Goal: Task Accomplishment & Management: Use online tool/utility

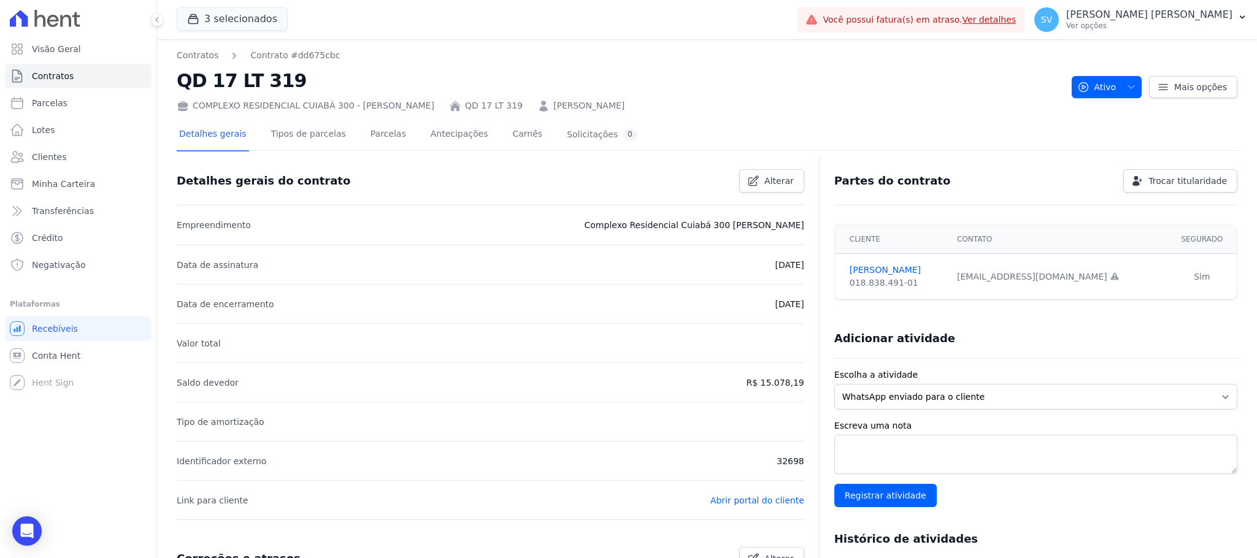
scroll to position [276, 0]
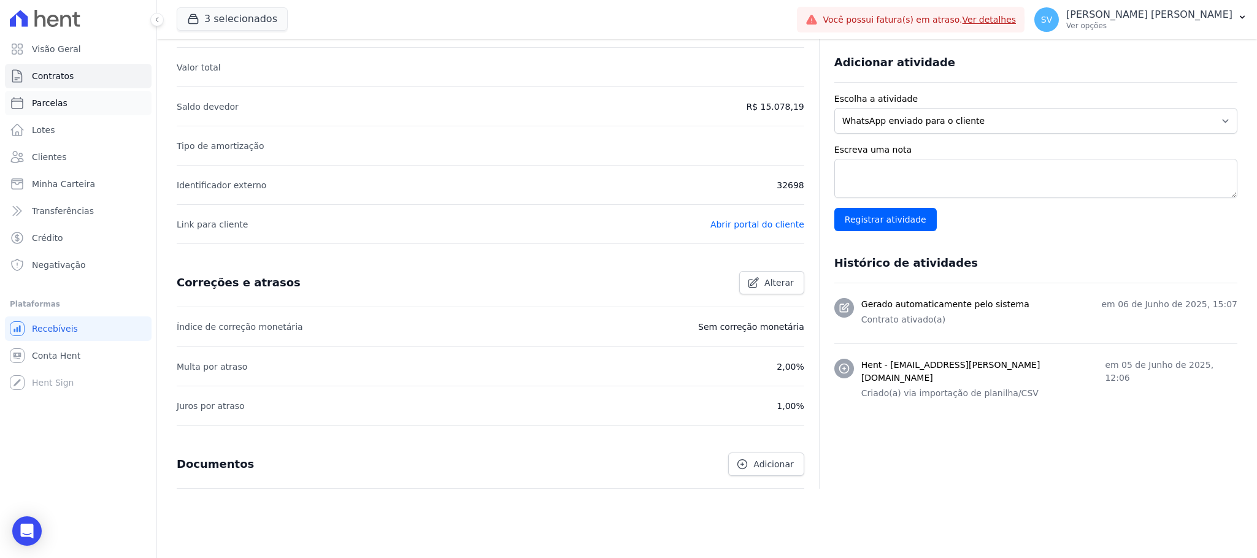
click at [50, 104] on span "Parcelas" at bounding box center [50, 103] width 36 height 12
select select
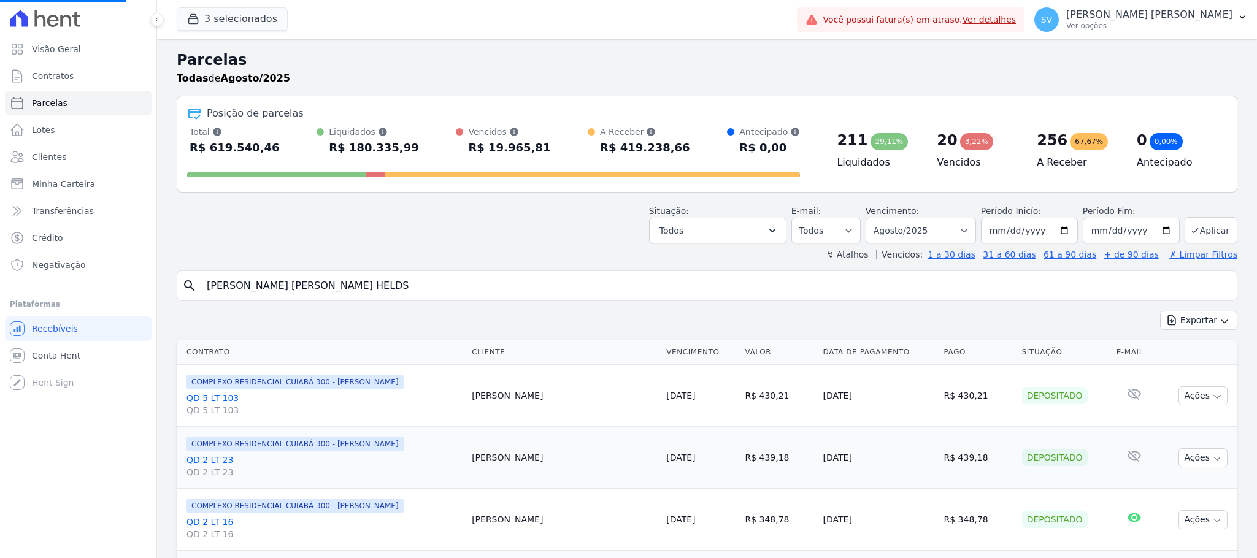
click at [399, 277] on input "[PERSON_NAME] [PERSON_NAME] HELDS" at bounding box center [715, 286] width 1032 height 25
drag, startPoint x: 414, startPoint y: 286, endPoint x: 39, endPoint y: 304, distance: 375.8
click at [40, 304] on div "Visão Geral Contratos [GEOGRAPHIC_DATA] Lotes Clientes Minha Carteira Transferê…" at bounding box center [628, 279] width 1257 height 558
select select
click at [291, 274] on div "search" at bounding box center [707, 286] width 1061 height 31
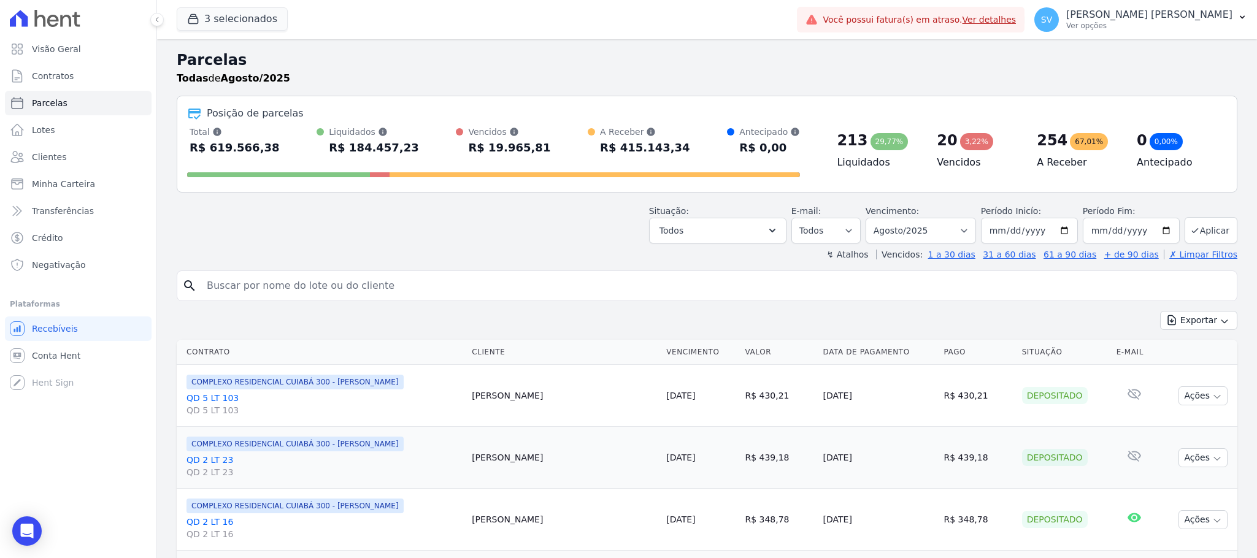
click at [375, 282] on input "search" at bounding box center [715, 286] width 1032 height 25
click at [429, 293] on input "search" at bounding box center [715, 286] width 1032 height 25
drag, startPoint x: 356, startPoint y: 272, endPoint x: 348, endPoint y: 273, distance: 8.0
click at [356, 271] on div "search" at bounding box center [707, 286] width 1061 height 31
click at [258, 288] on input "search" at bounding box center [715, 286] width 1032 height 25
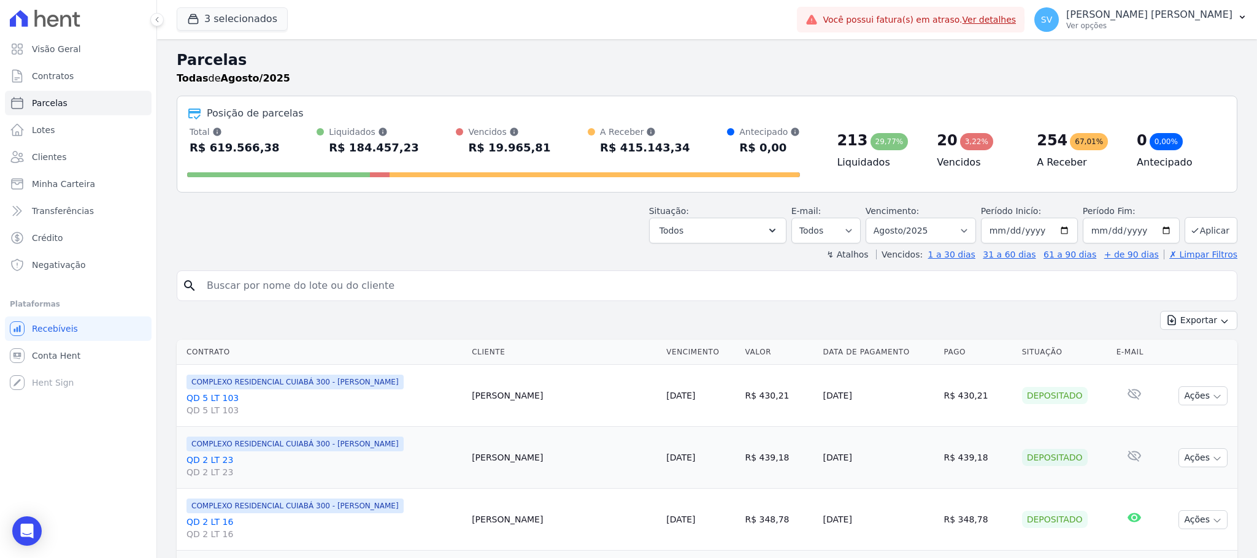
click at [391, 287] on input "search" at bounding box center [715, 286] width 1032 height 25
click at [387, 287] on input "search" at bounding box center [715, 286] width 1032 height 25
click at [251, 288] on input "search" at bounding box center [715, 286] width 1032 height 25
click at [251, 289] on input "search" at bounding box center [715, 286] width 1032 height 25
click at [184, 289] on icon "search" at bounding box center [189, 285] width 15 height 15
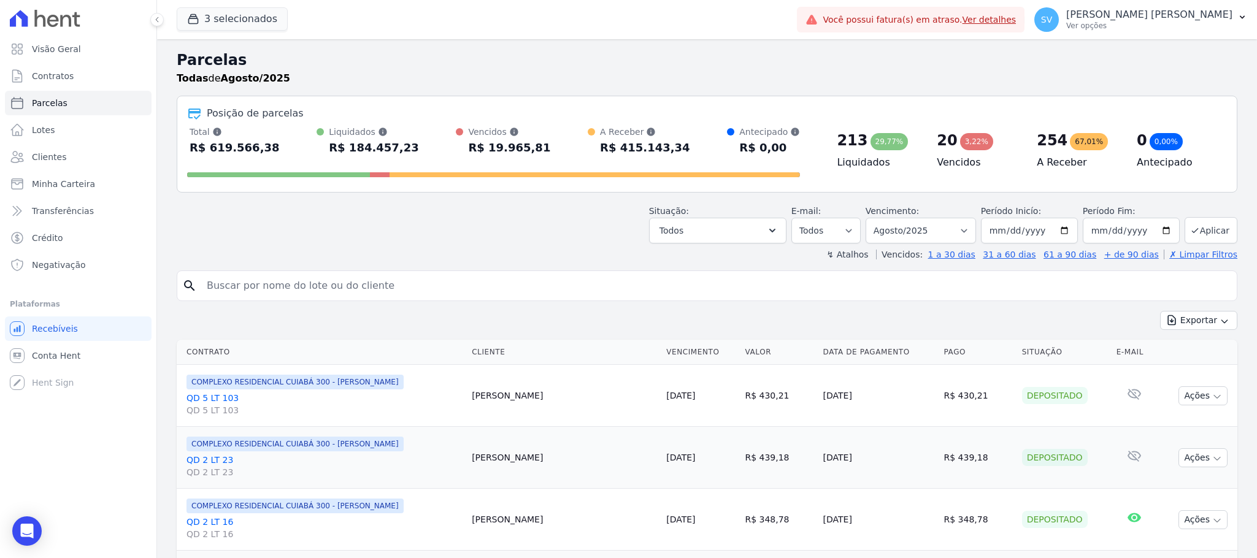
click at [269, 290] on input "search" at bounding box center [715, 286] width 1032 height 25
paste input "[PERSON_NAME]"
type input "[PERSON_NAME]"
select select
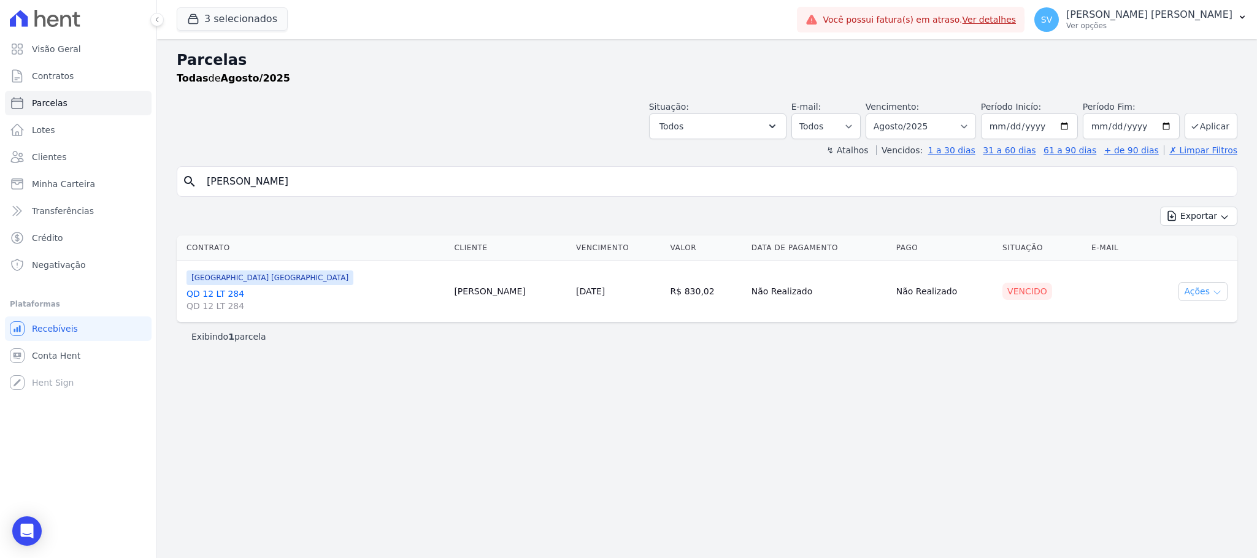
click at [1213, 288] on button "Ações" at bounding box center [1202, 291] width 49 height 19
click at [1180, 320] on link "Ver boleto" at bounding box center [1198, 320] width 118 height 23
